Goal: Transaction & Acquisition: Purchase product/service

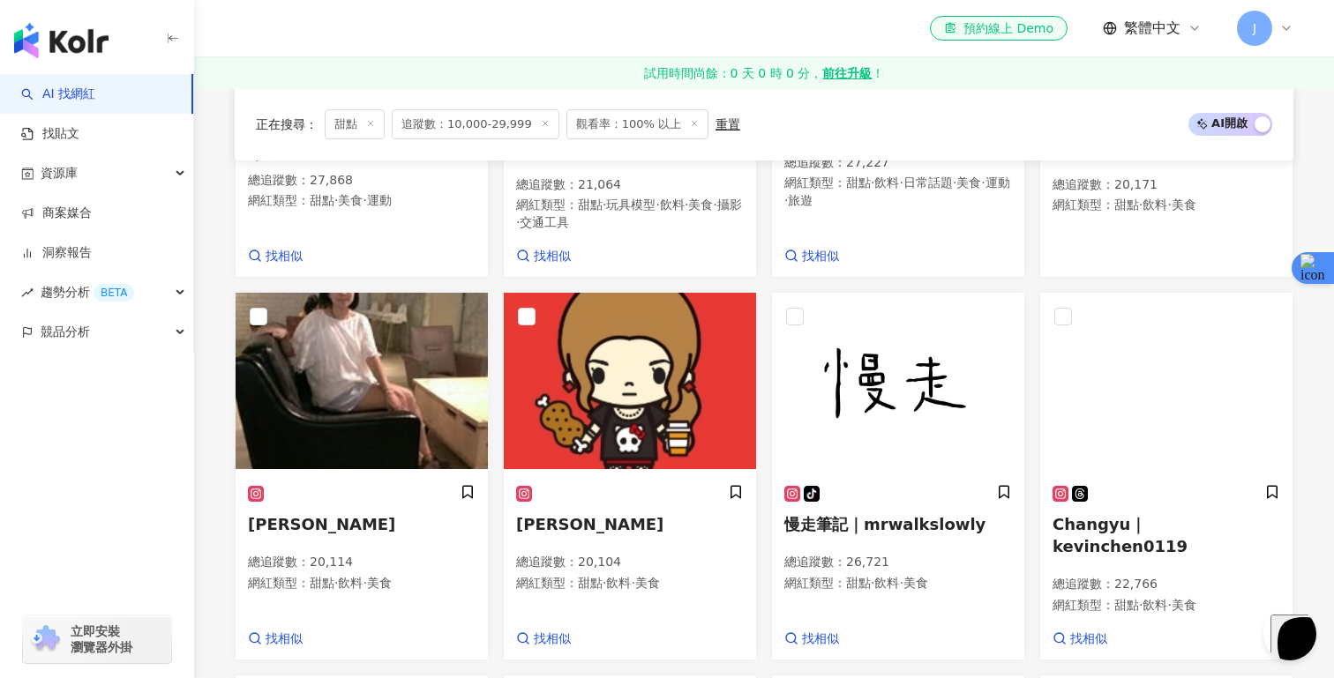
scroll to position [0, 915]
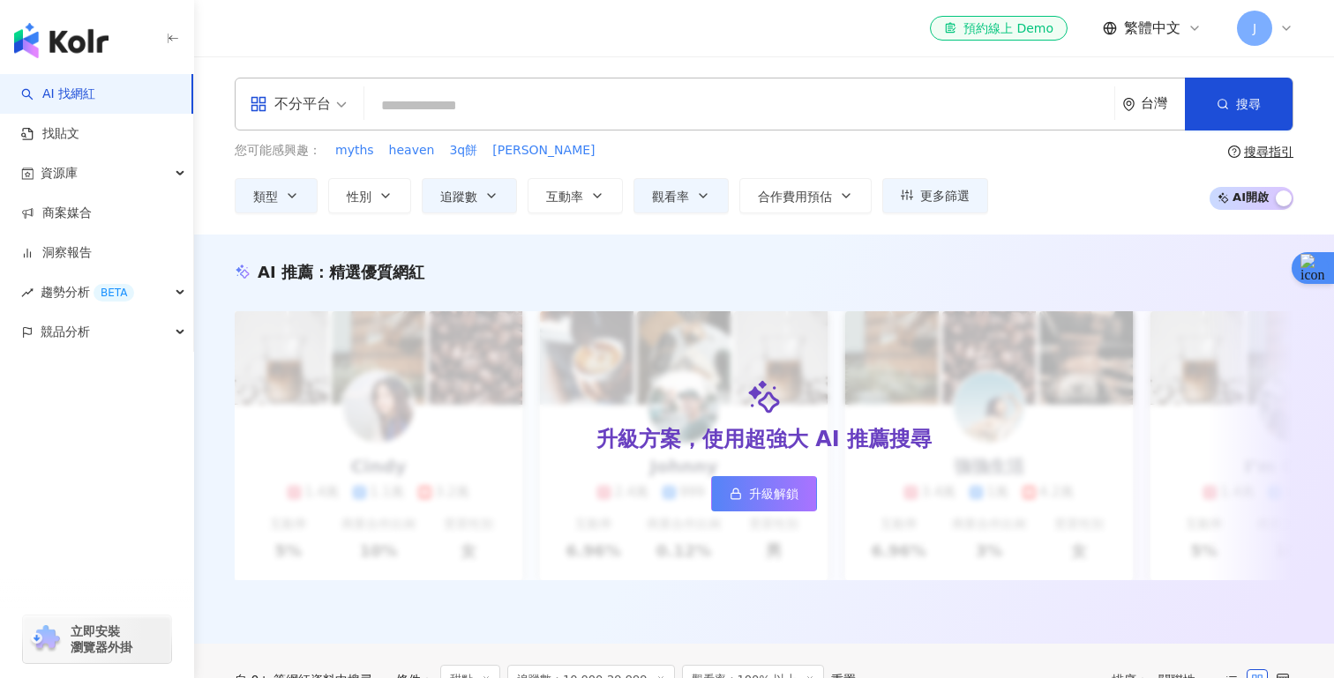
click at [1291, 25] on icon at bounding box center [1286, 28] width 14 height 14
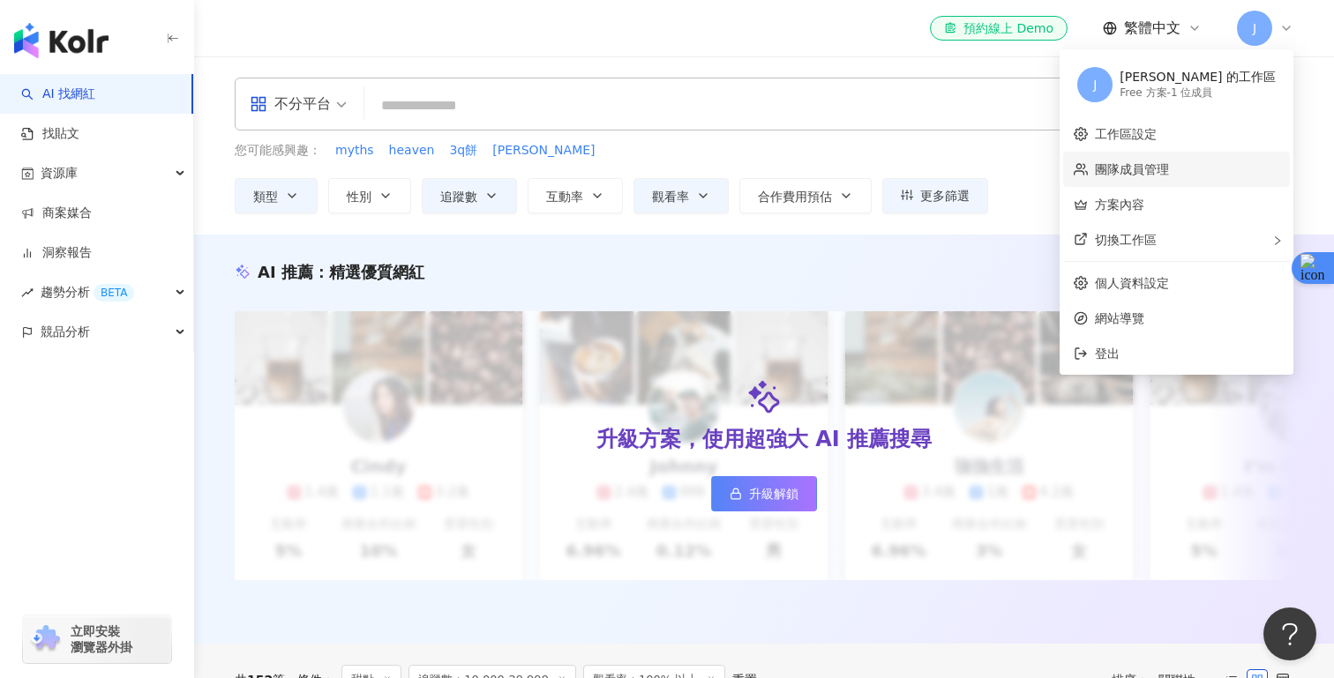
click at [1169, 176] on link "團隊成員管理" at bounding box center [1132, 169] width 74 height 14
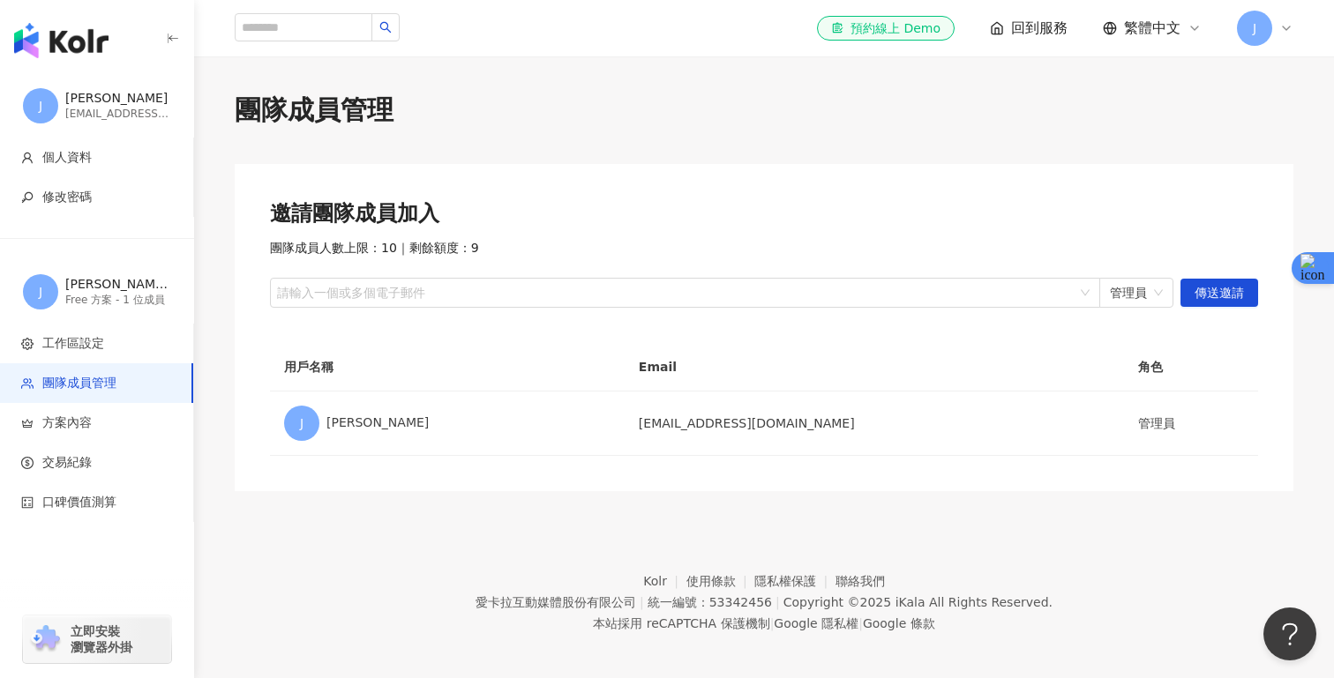
click at [1271, 41] on div "J" at bounding box center [1264, 28] width 56 height 35
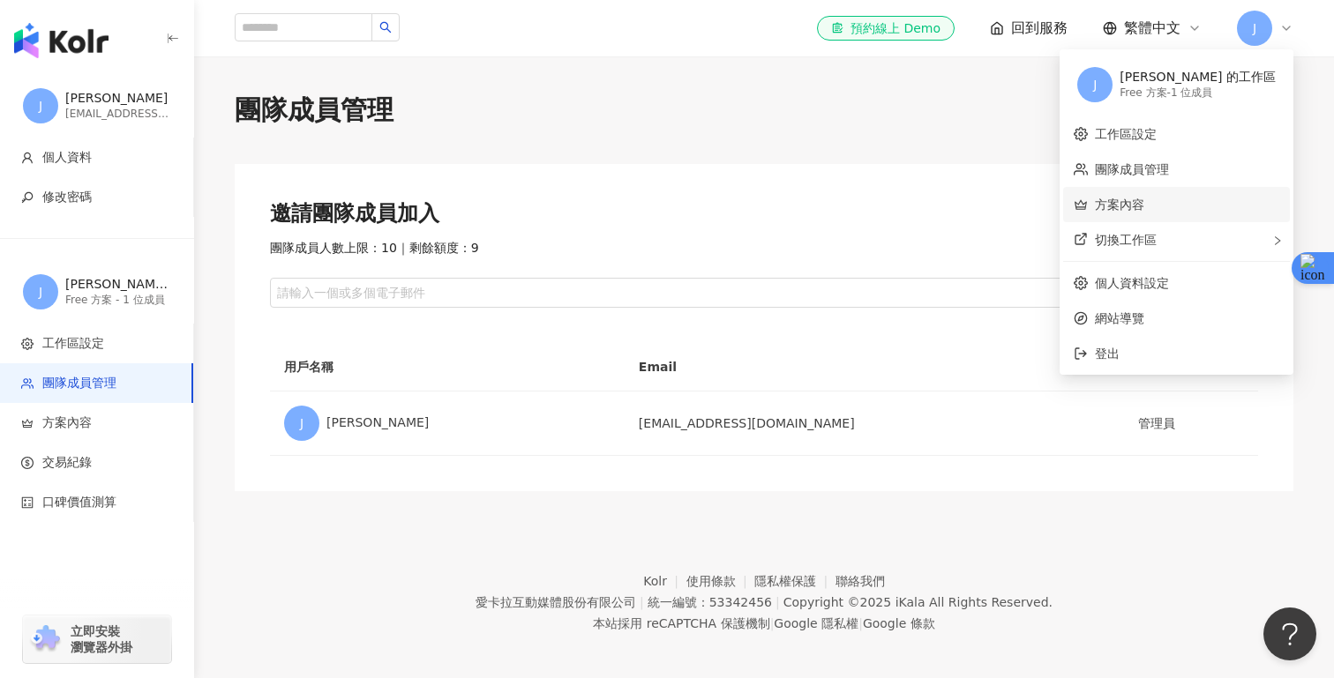
click at [1144, 198] on link "方案內容" at bounding box center [1119, 205] width 49 height 14
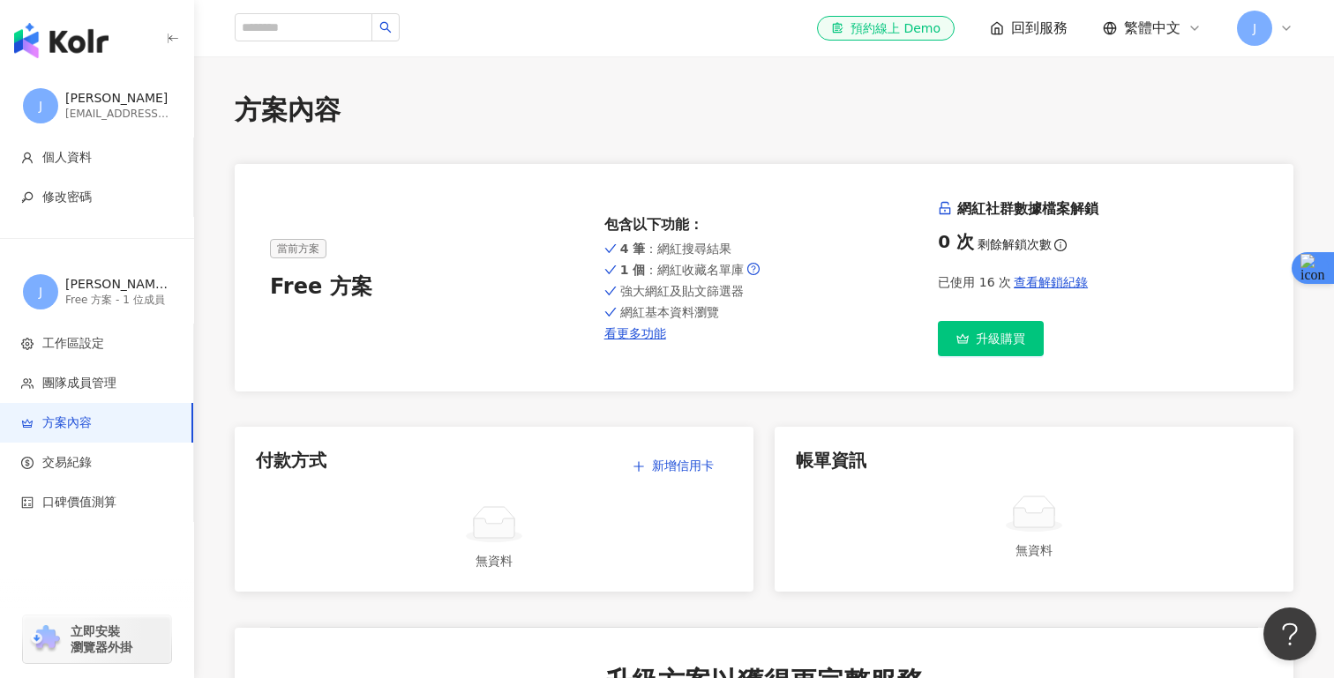
click at [1015, 341] on span "升級購買" at bounding box center [999, 339] width 49 height 14
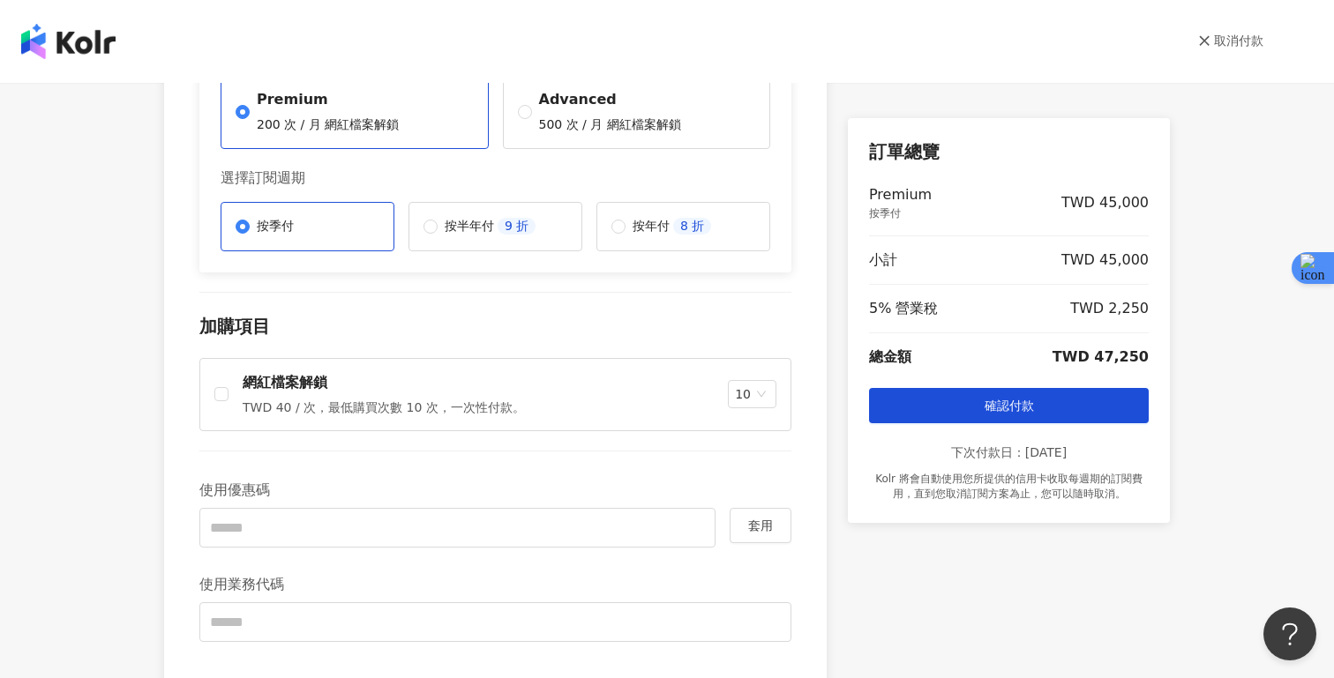
scroll to position [271, 0]
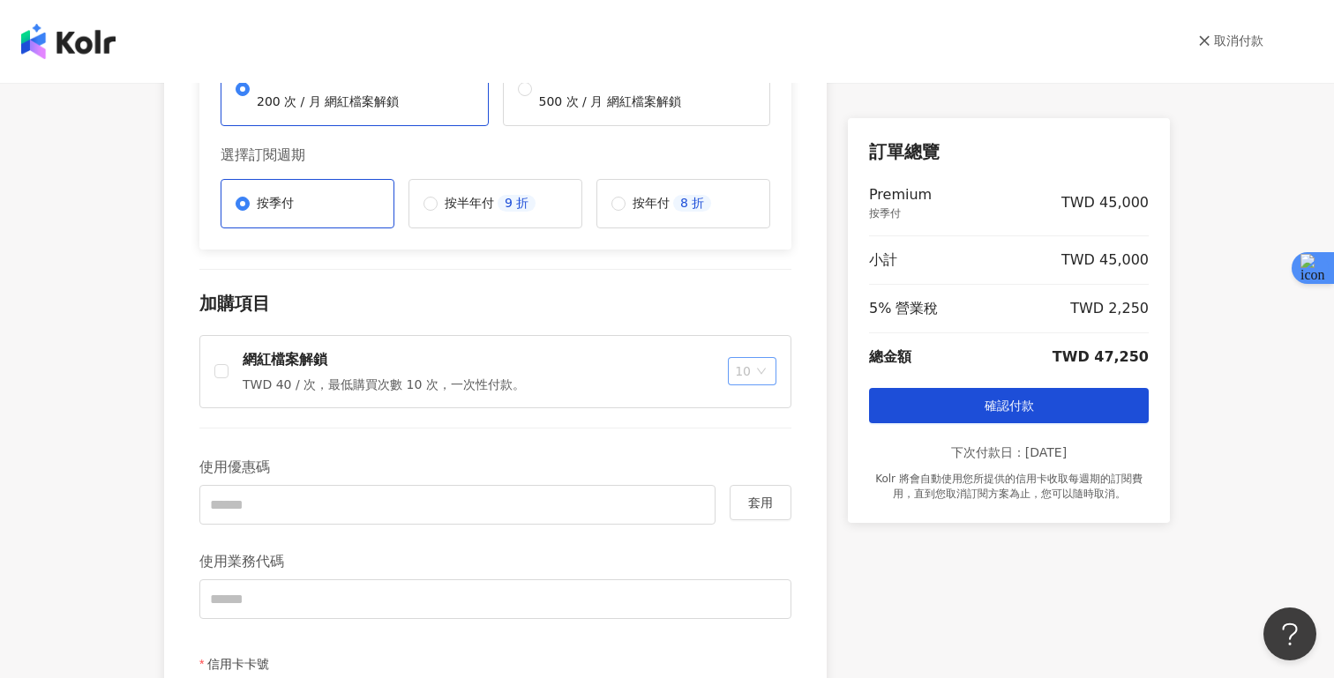
click at [773, 374] on div "10" at bounding box center [752, 371] width 49 height 28
click at [764, 466] on div "100" at bounding box center [755, 467] width 45 height 30
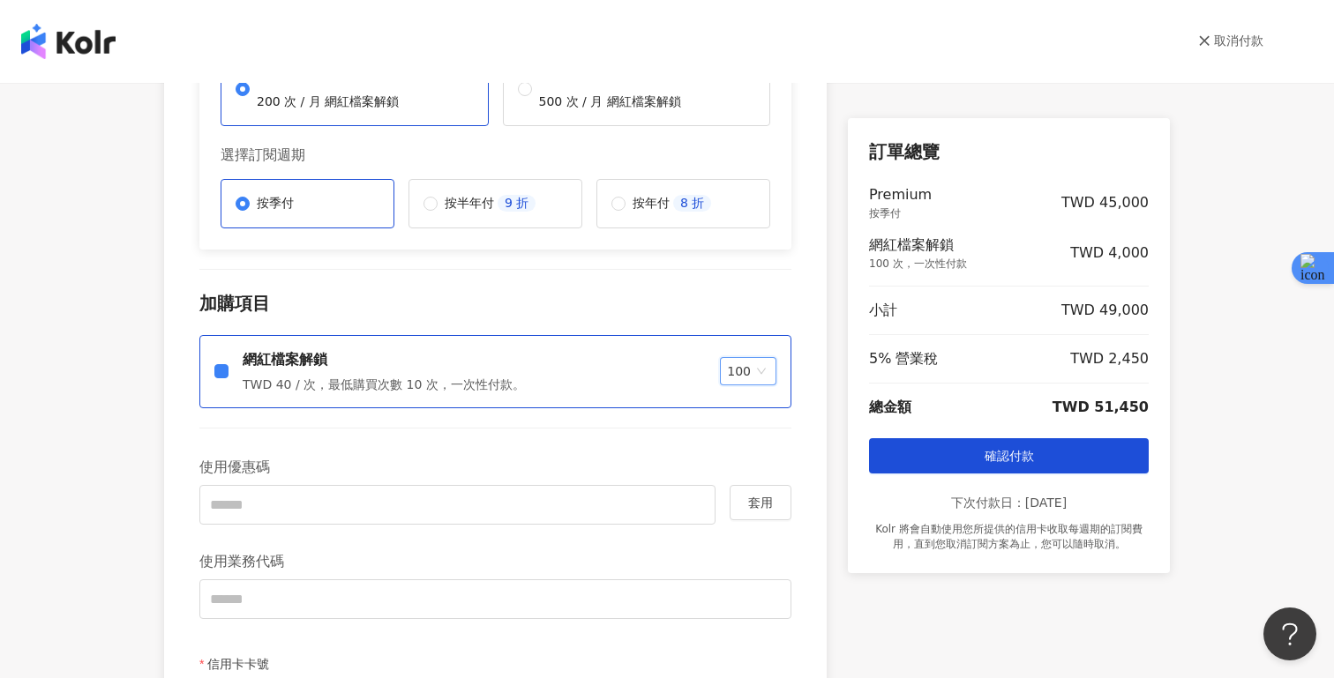
click at [751, 353] on div "網紅檔案解鎖 TWD 40 / 次，最低購買次數 10 次，一次性付款。 100 100" at bounding box center [510, 372] width 534 height 44
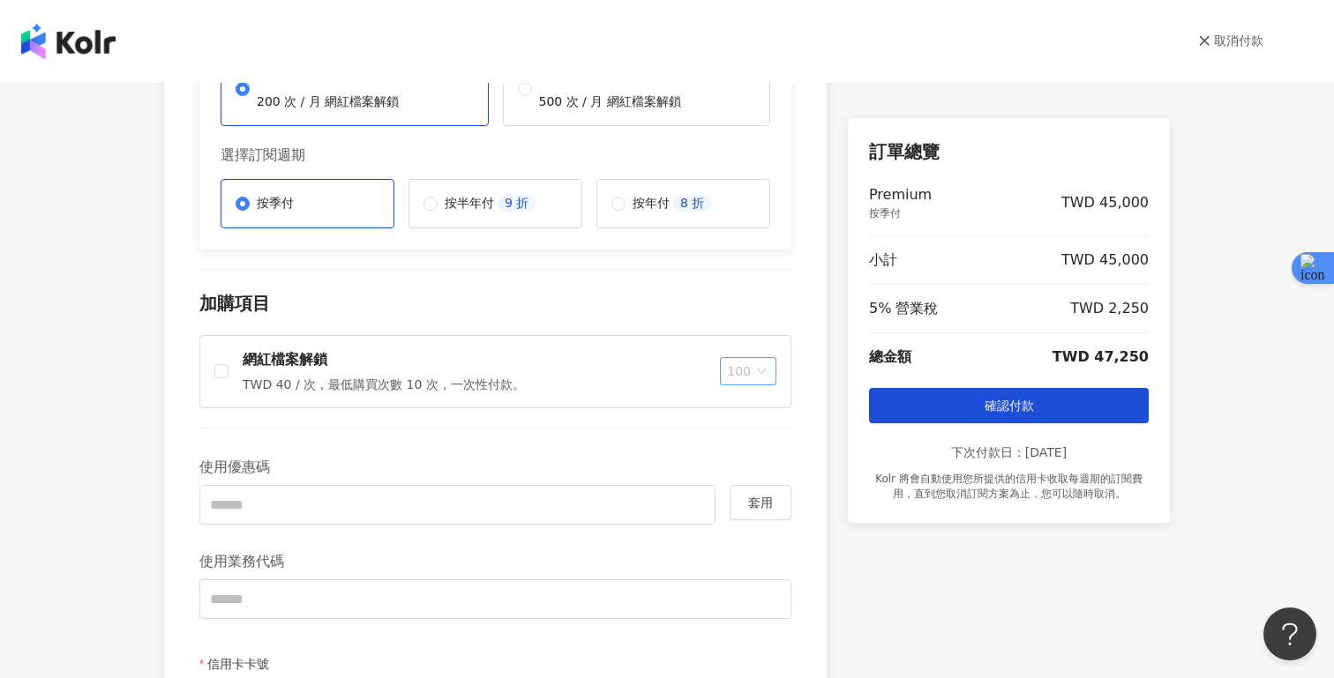
click at [749, 367] on span "100" at bounding box center [748, 371] width 42 height 26
click at [749, 399] on div "10" at bounding box center [750, 407] width 26 height 19
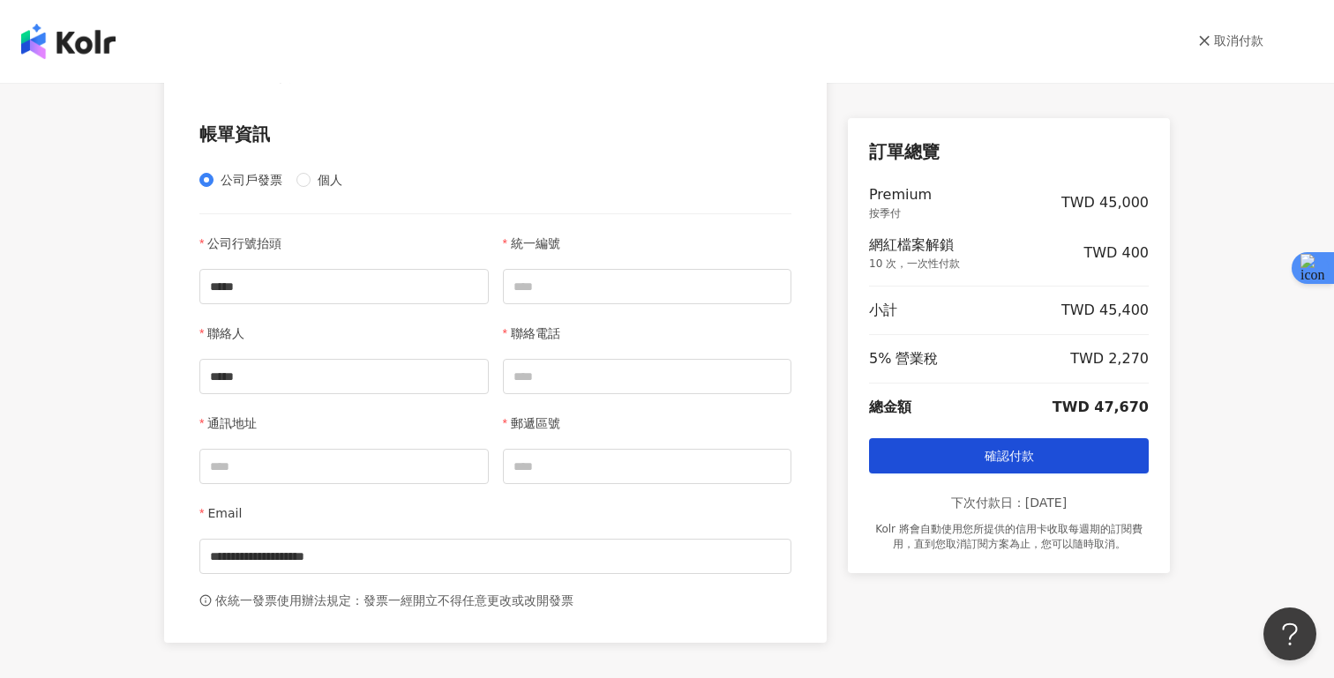
scroll to position [81, 0]
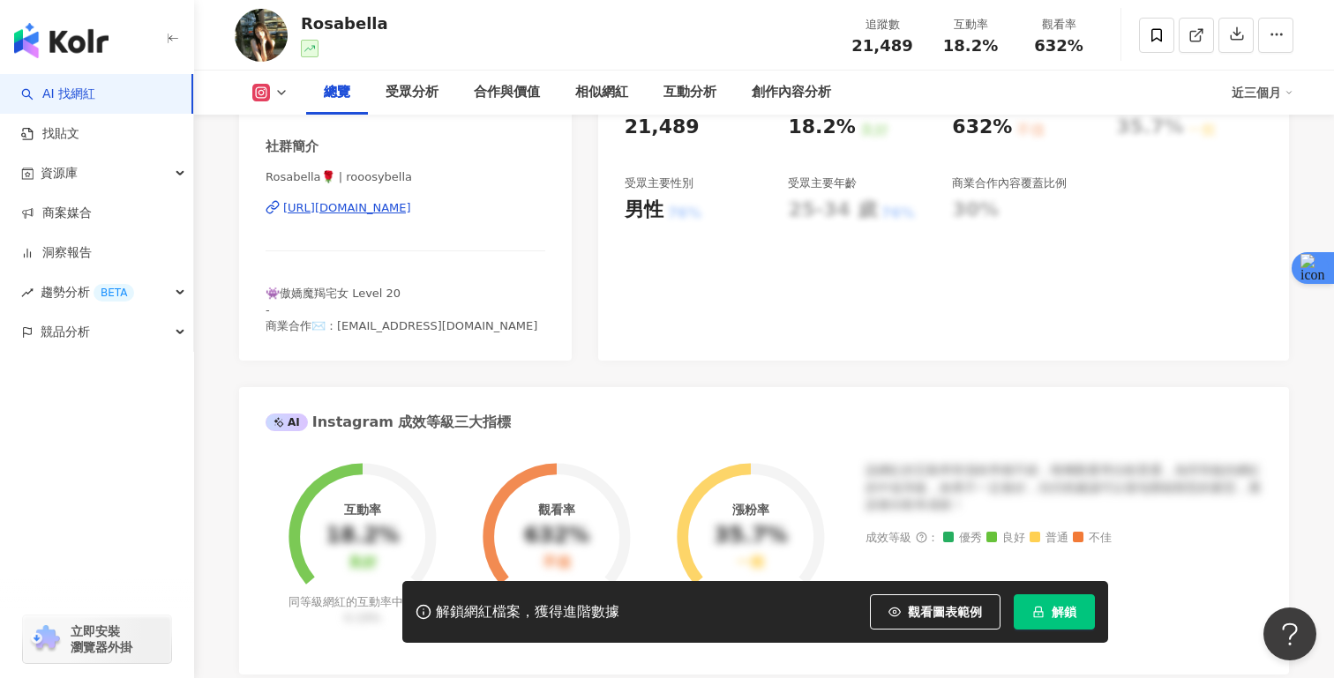
scroll to position [377, 0]
